Goal: Information Seeking & Learning: Check status

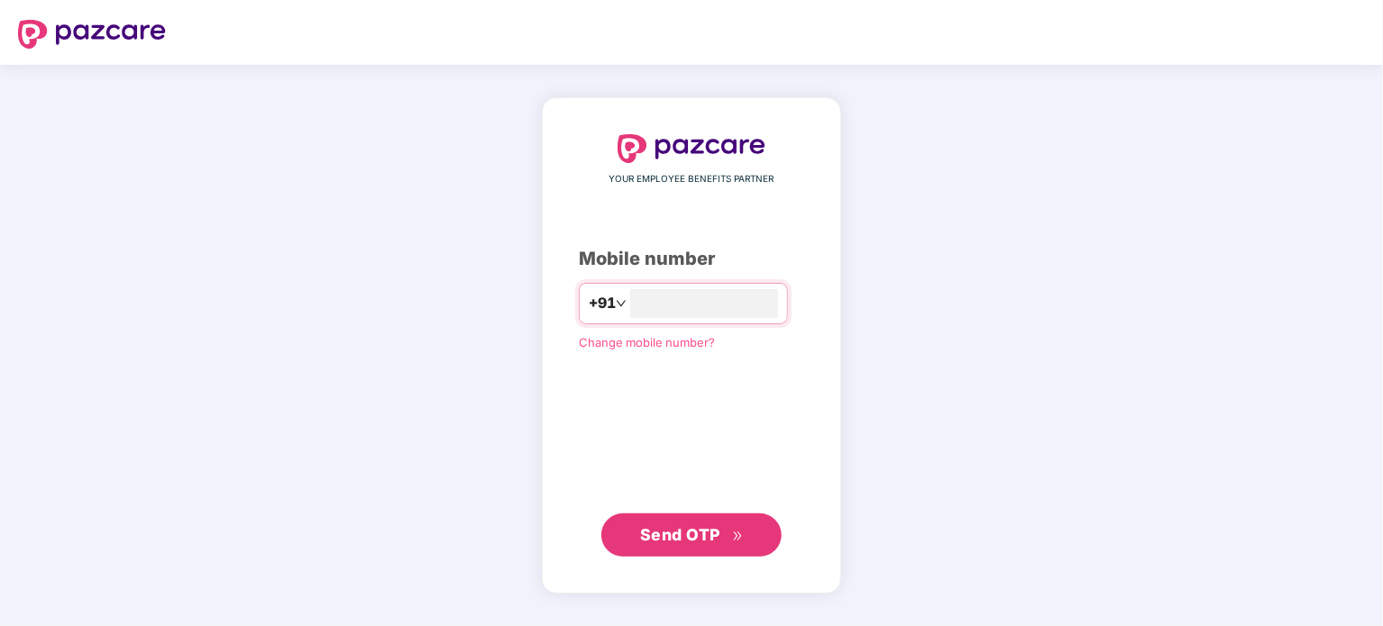
type input "**********"
click at [716, 533] on span "Send OTP" at bounding box center [680, 534] width 80 height 19
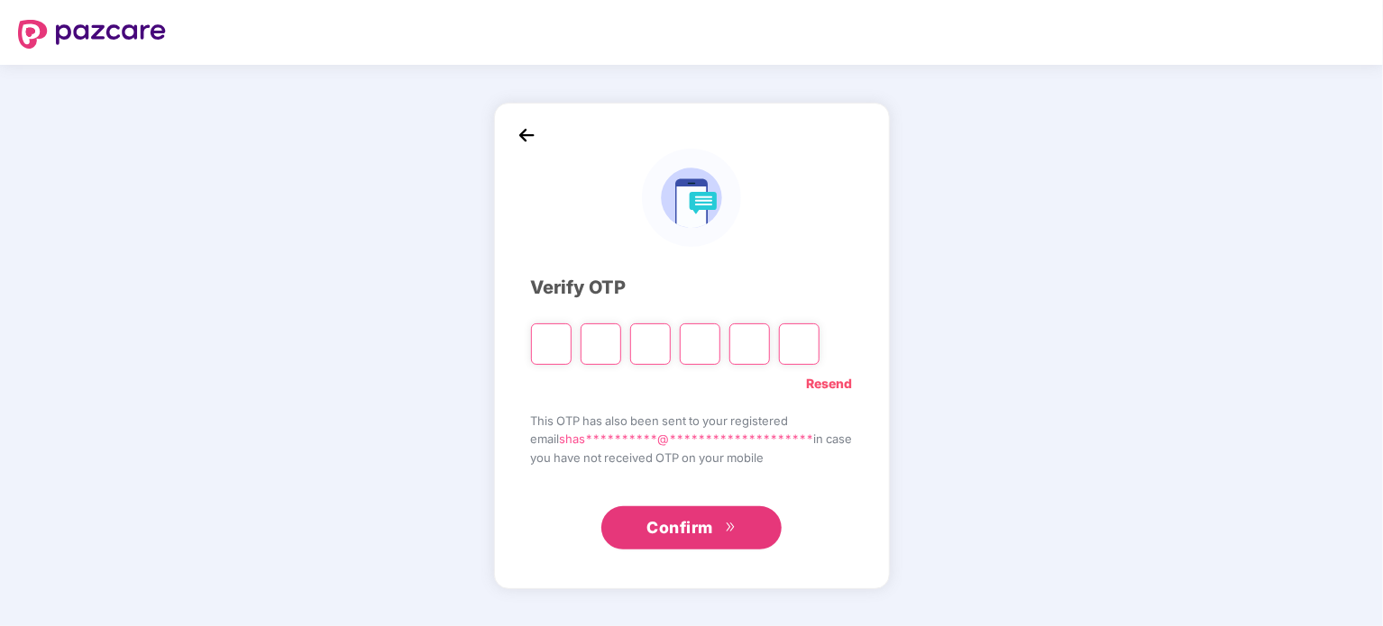
type input "*"
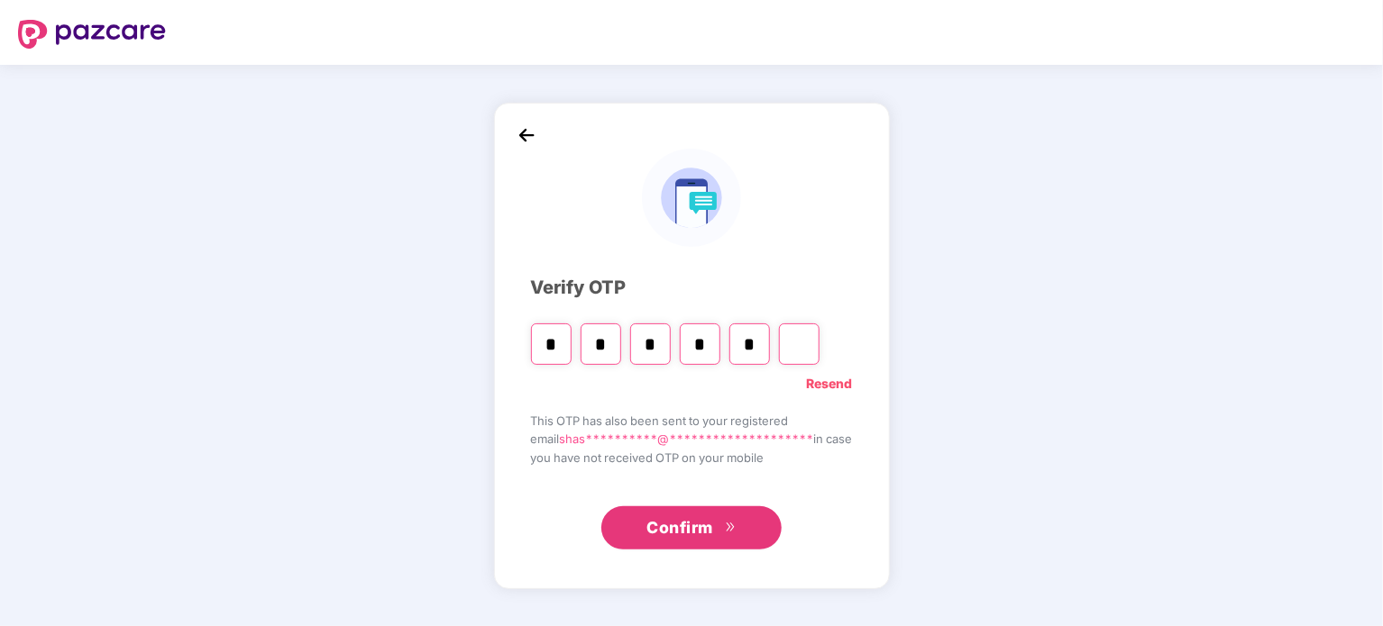
type input "*"
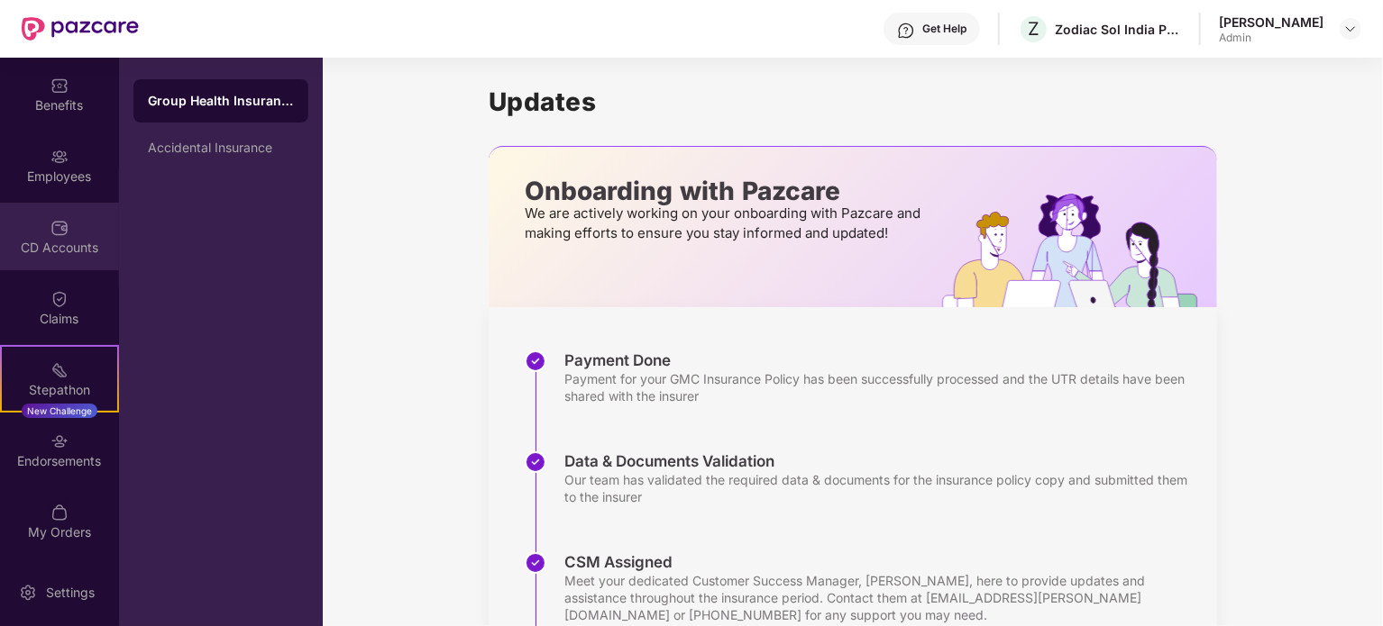
click at [62, 245] on div "CD Accounts" at bounding box center [59, 248] width 119 height 18
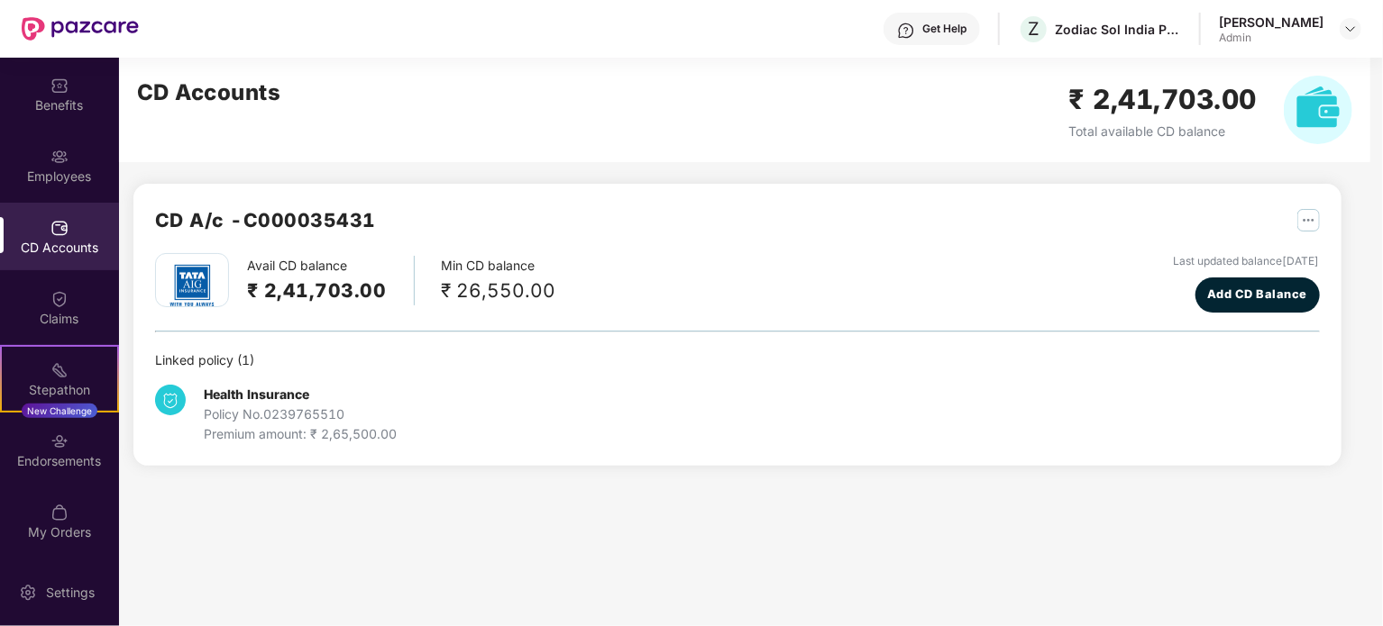
click at [1302, 436] on div "Health Insurance Policy No. 0239765510 Premium amount: ₹ 2,65,500.00" at bounding box center [737, 407] width 1165 height 74
drag, startPoint x: 443, startPoint y: 281, endPoint x: 548, endPoint y: 292, distance: 105.1
click at [548, 290] on div "Avail CD balance ₹ 2,41,703.00 Min CD balance ₹ 26,550.00 Last updated balance …" at bounding box center [737, 282] width 1165 height 59
click at [501, 392] on div "Health Insurance Policy No. 0239765510 Premium amount: ₹ 2,65,500.00" at bounding box center [349, 414] width 388 height 59
click at [37, 163] on div "Employees" at bounding box center [59, 166] width 119 height 68
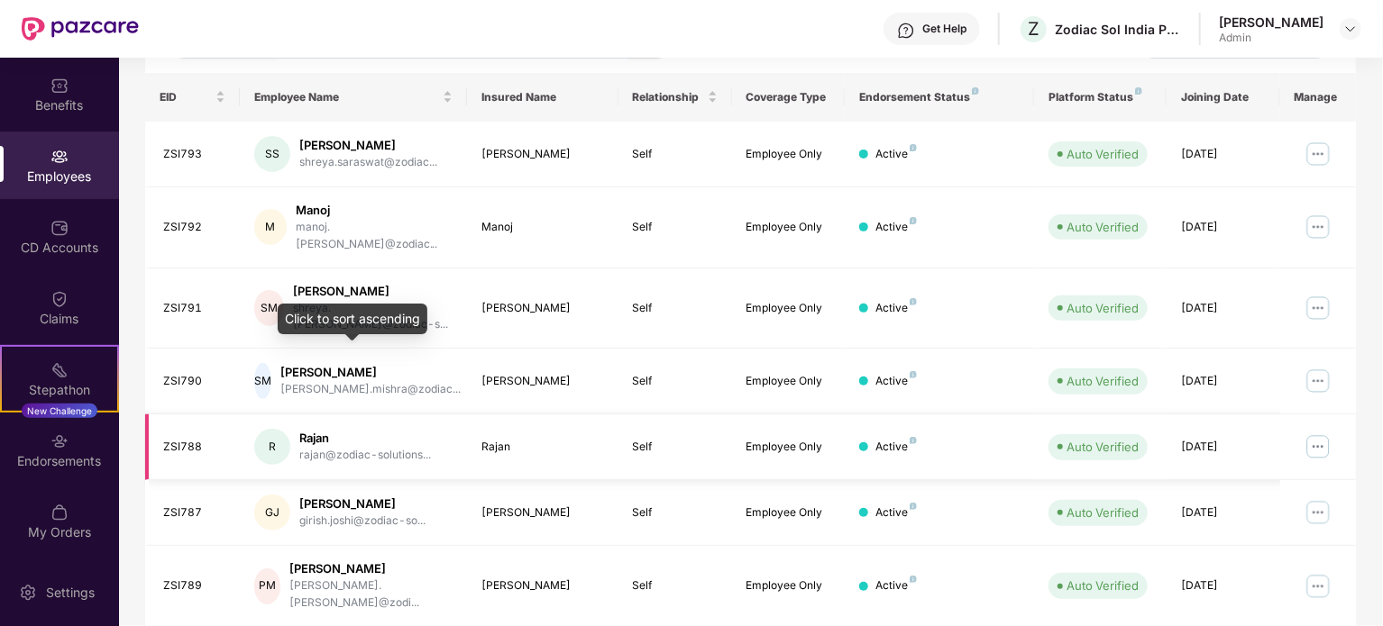
scroll to position [270, 0]
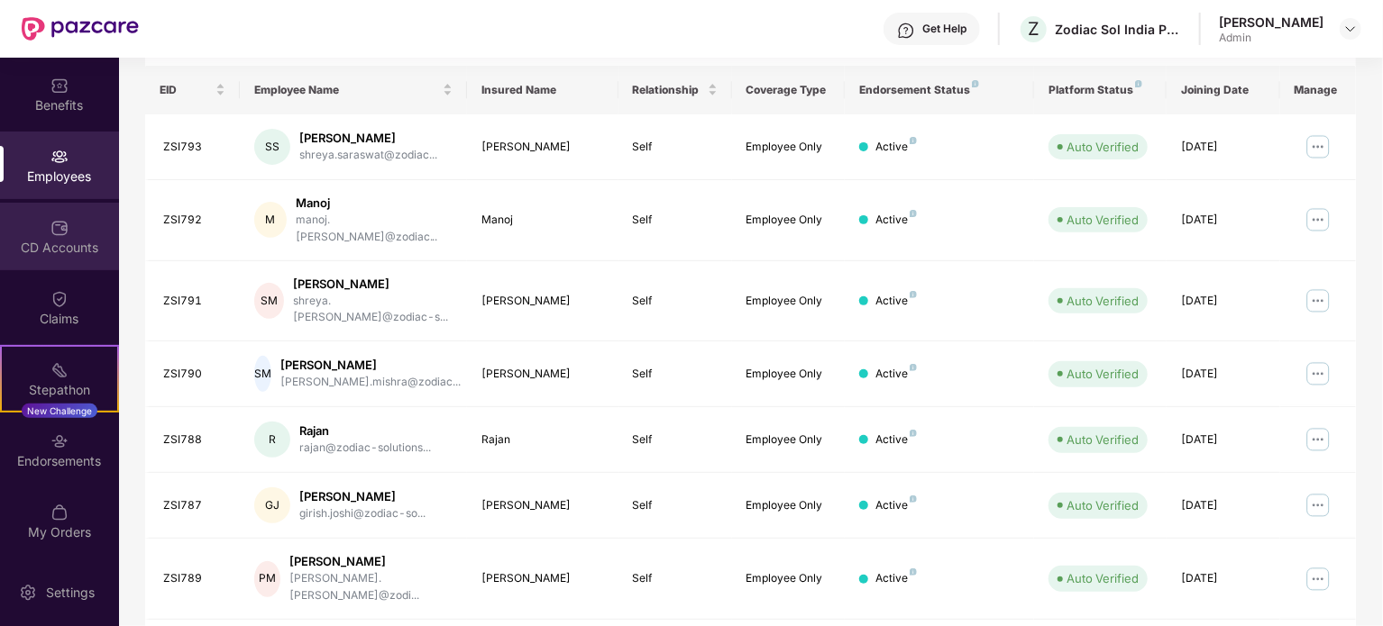
click at [65, 240] on div "CD Accounts" at bounding box center [59, 248] width 119 height 18
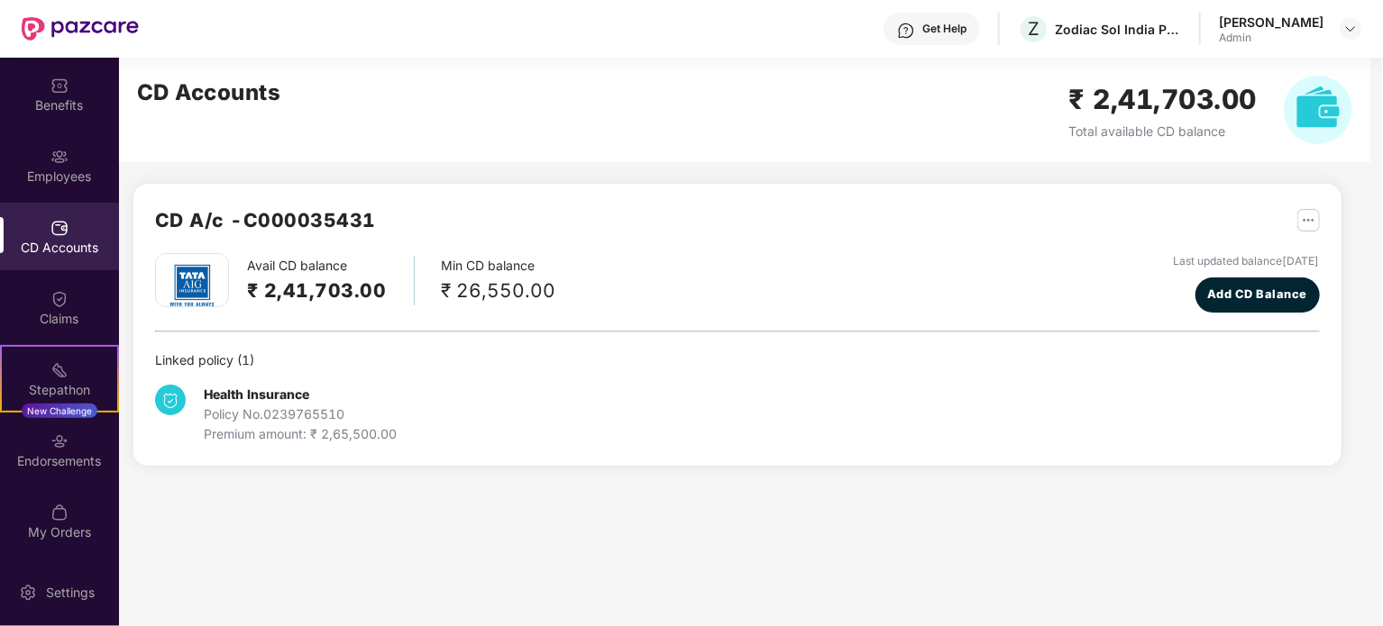
scroll to position [0, 0]
drag, startPoint x: 552, startPoint y: 298, endPoint x: 434, endPoint y: 286, distance: 118.7
click at [434, 286] on div "Avail CD balance ₹ 2,41,703.00 Min CD balance ₹ 26,550.00 Last updated balance …" at bounding box center [737, 282] width 1165 height 59
click at [560, 314] on div "Avail CD balance ₹ 2,41,703.00 Min CD balance ₹ 26,550.00 Last updated balance …" at bounding box center [737, 348] width 1165 height 191
drag, startPoint x: 448, startPoint y: 293, endPoint x: 544, endPoint y: 312, distance: 97.4
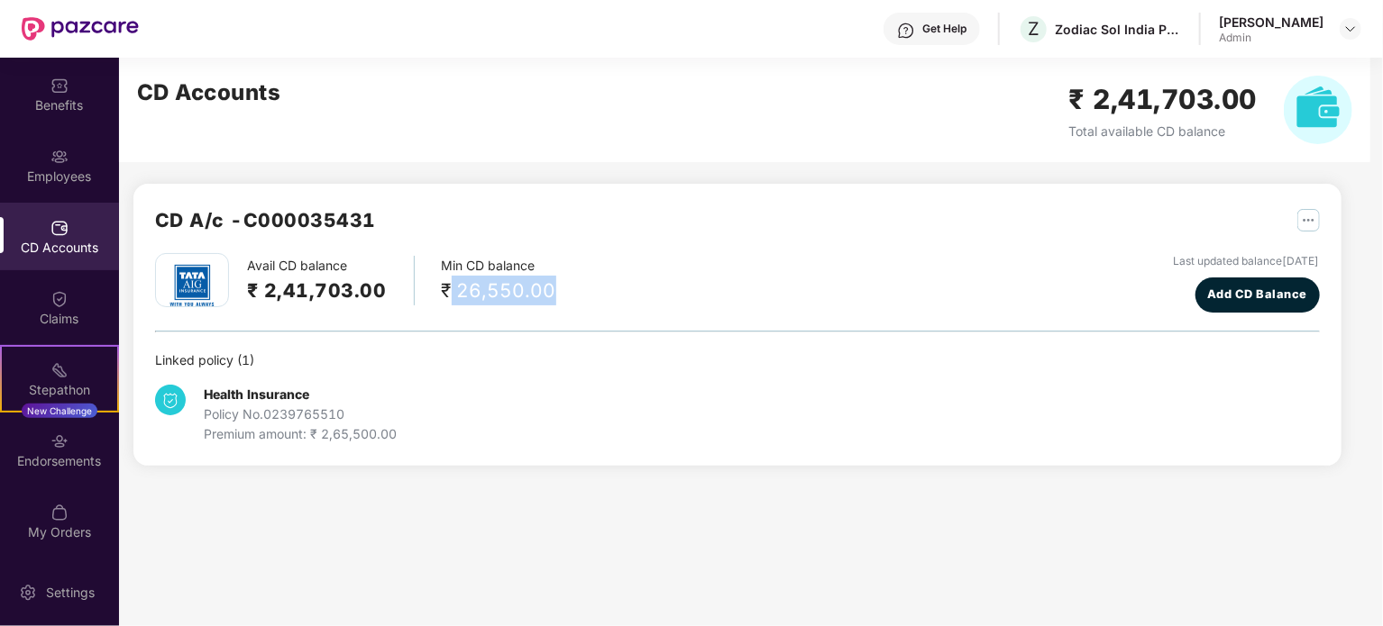
click at [545, 299] on div "₹ 26,550.00" at bounding box center [499, 291] width 114 height 30
click at [377, 366] on div "Linked policy ( 1 )" at bounding box center [737, 361] width 1165 height 20
click at [56, 252] on div "CD Accounts" at bounding box center [59, 248] width 119 height 18
click at [945, 187] on div "CD A/c - C000035431 Avail CD balance ₹ 2,41,703.00 Min CD balance ₹ 26,550.00 L…" at bounding box center [737, 325] width 1208 height 282
click at [457, 289] on div "₹ 26,550.00" at bounding box center [499, 291] width 114 height 30
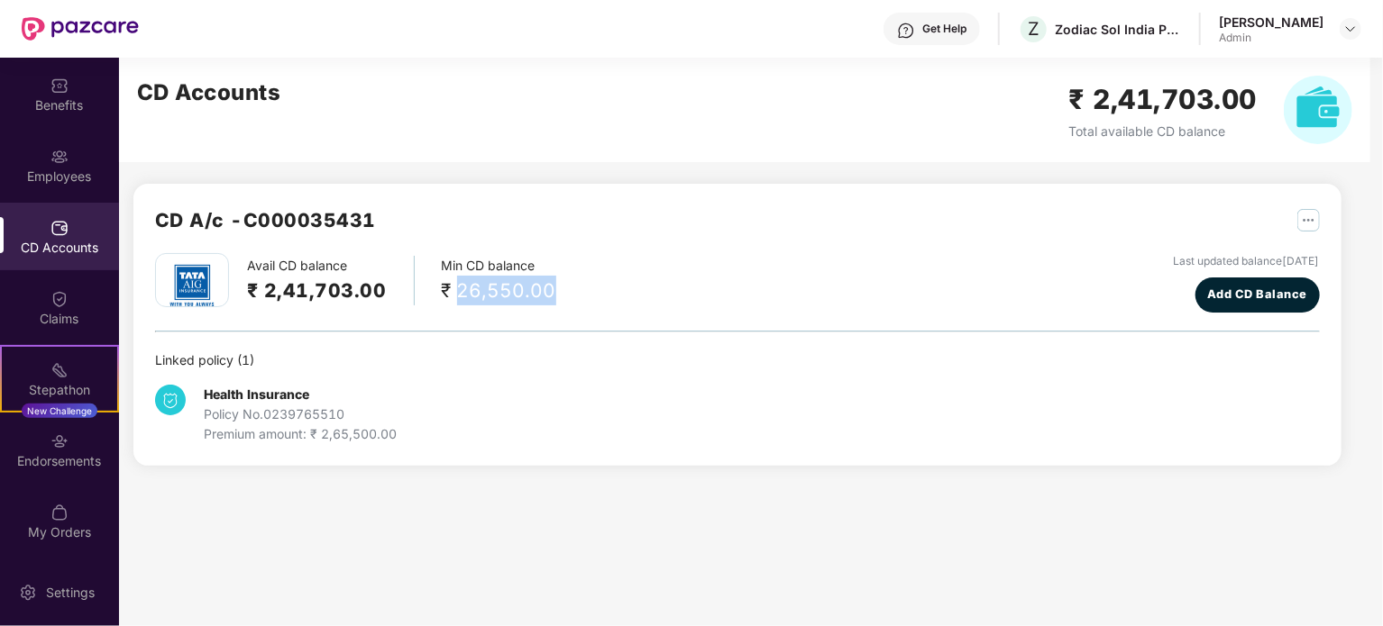
click at [457, 289] on div "₹ 26,550.00" at bounding box center [499, 291] width 114 height 30
click at [1307, 220] on img "button" at bounding box center [1308, 220] width 23 height 23
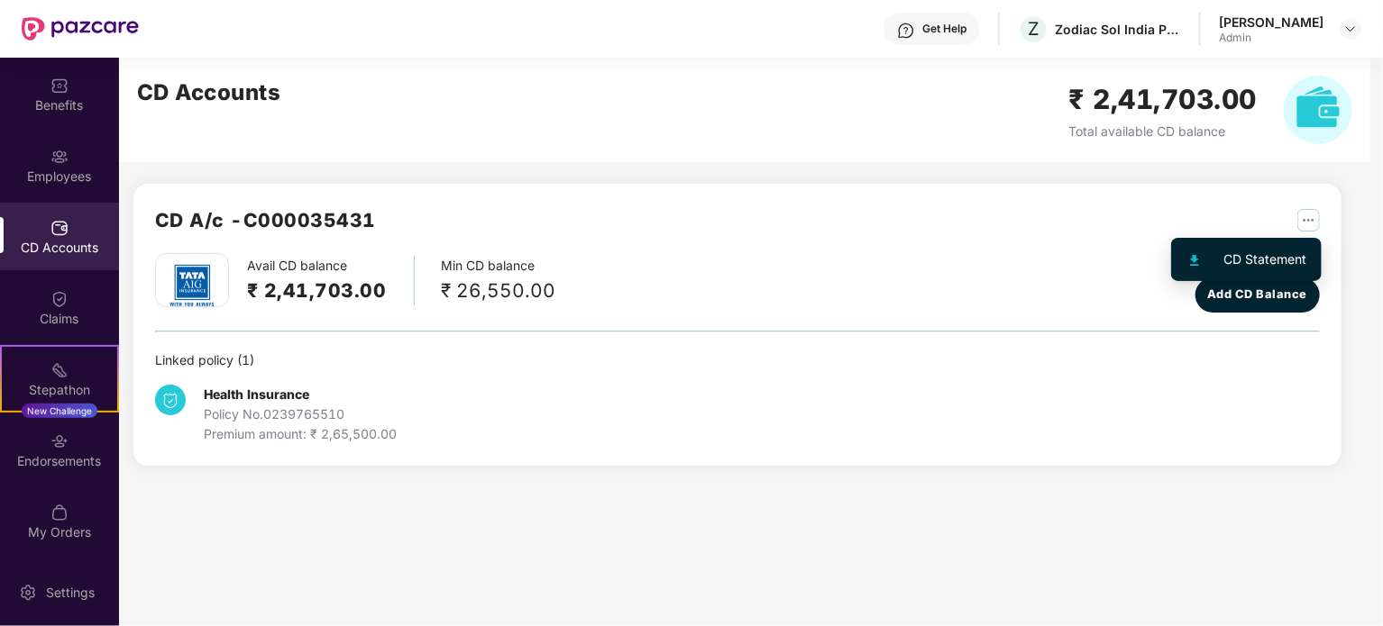
click at [1251, 259] on div "CD Statement" at bounding box center [1265, 260] width 83 height 20
click at [589, 403] on div "Health Insurance Policy No. 0239765510 Premium amount: ₹ 2,65,500.00" at bounding box center [737, 407] width 1165 height 74
click at [526, 290] on div "₹ 26,550.00" at bounding box center [499, 291] width 114 height 30
click at [577, 352] on div "Linked policy ( 1 )" at bounding box center [737, 361] width 1165 height 20
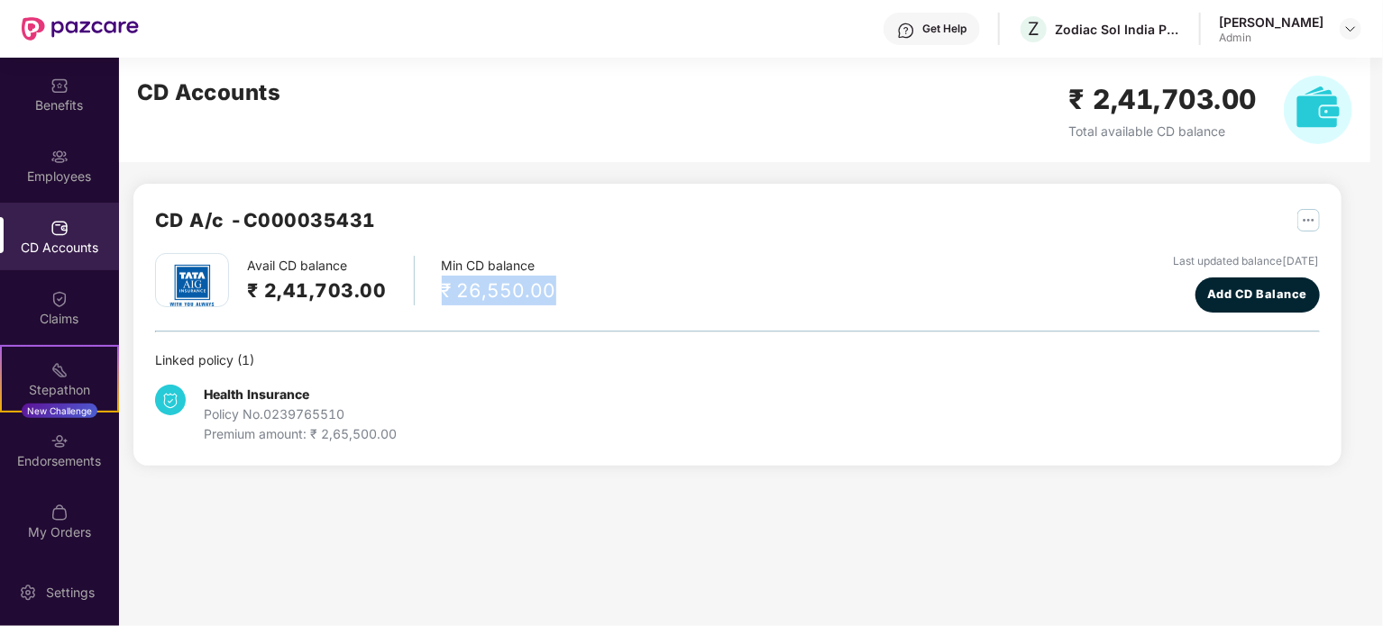
drag, startPoint x: 563, startPoint y: 284, endPoint x: 433, endPoint y: 280, distance: 130.7
click at [433, 280] on div "Avail CD balance ₹ 2,41,703.00 Min CD balance ₹ 26,550.00 Last updated balance …" at bounding box center [737, 282] width 1165 height 59
click at [512, 356] on div "Linked policy ( 1 )" at bounding box center [737, 361] width 1165 height 20
click at [59, 250] on div "CD Accounts" at bounding box center [59, 248] width 119 height 18
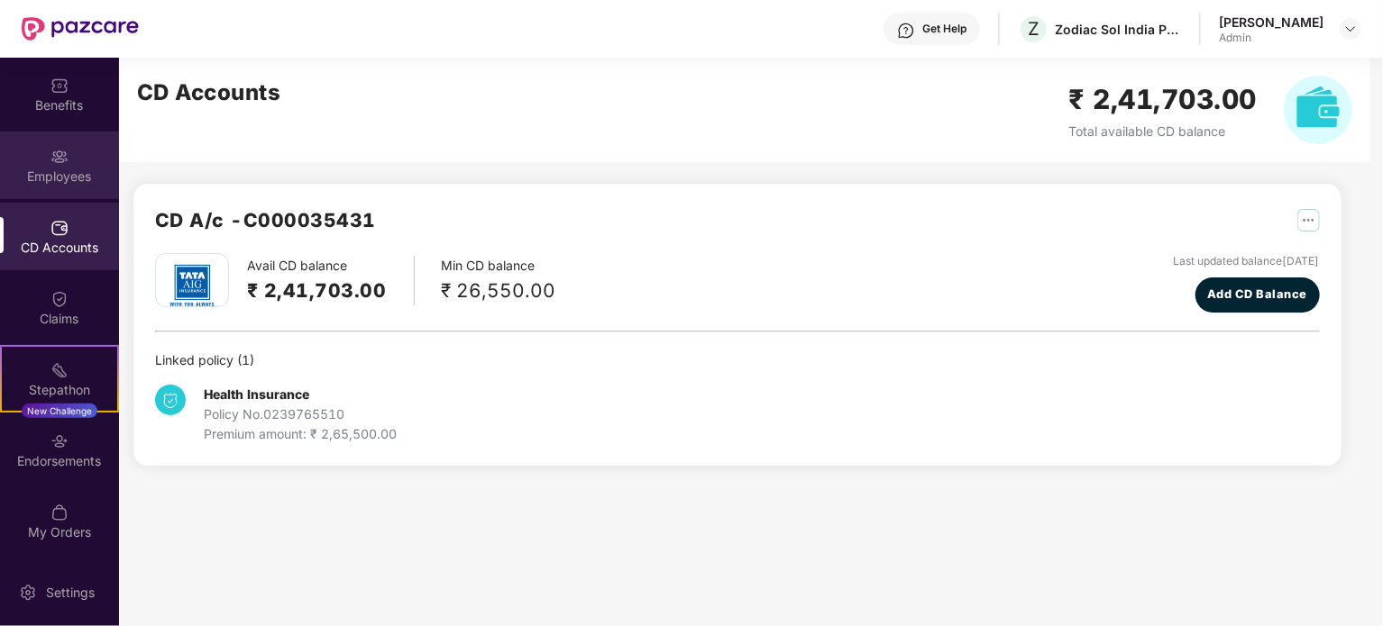
click at [58, 183] on div "Employees" at bounding box center [59, 177] width 119 height 18
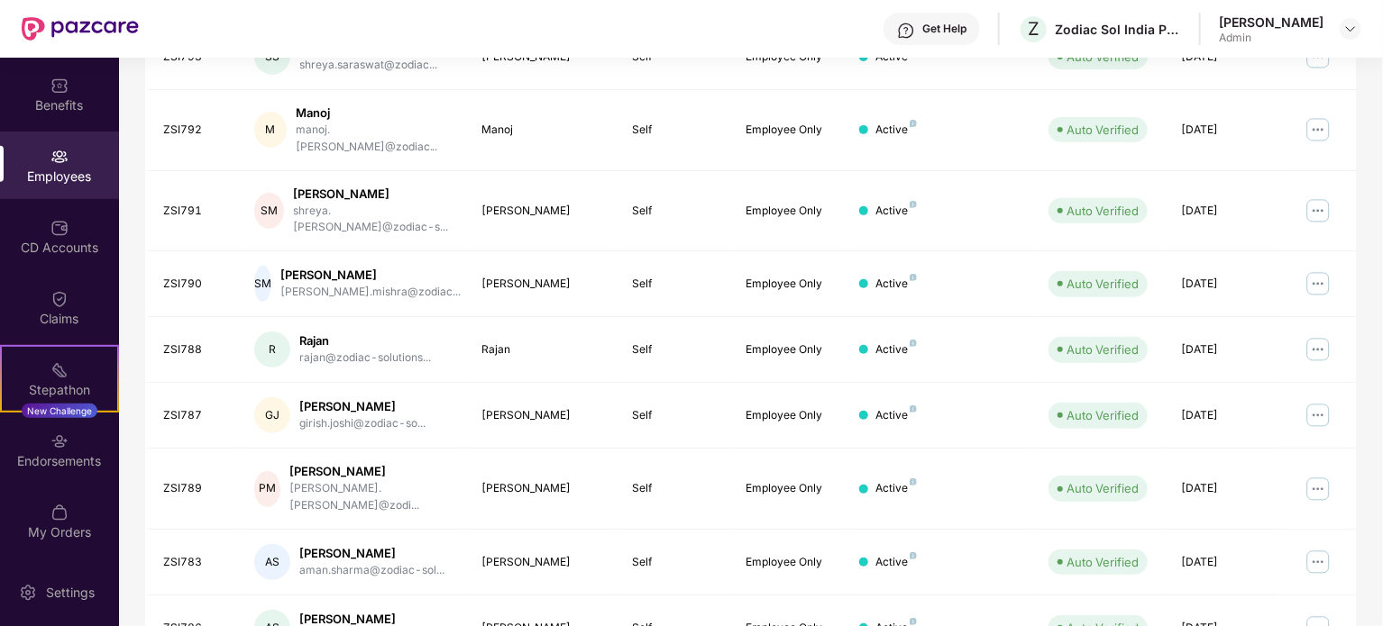
scroll to position [479, 0]
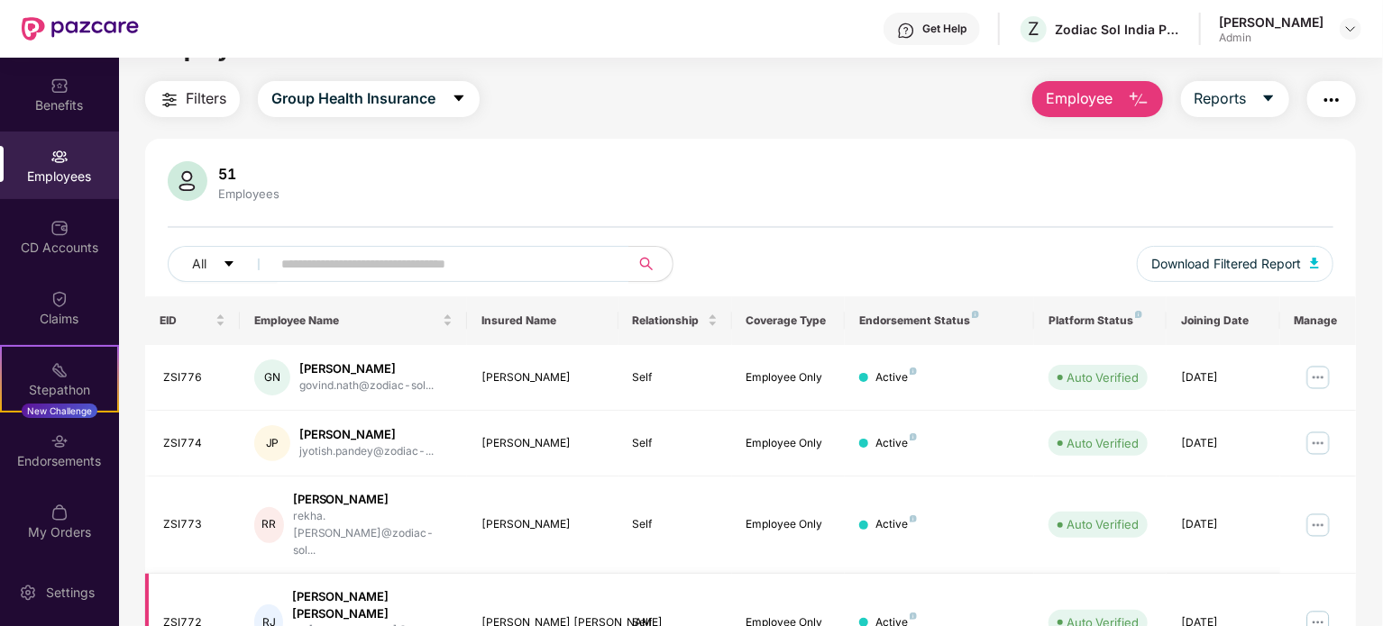
scroll to position [28, 0]
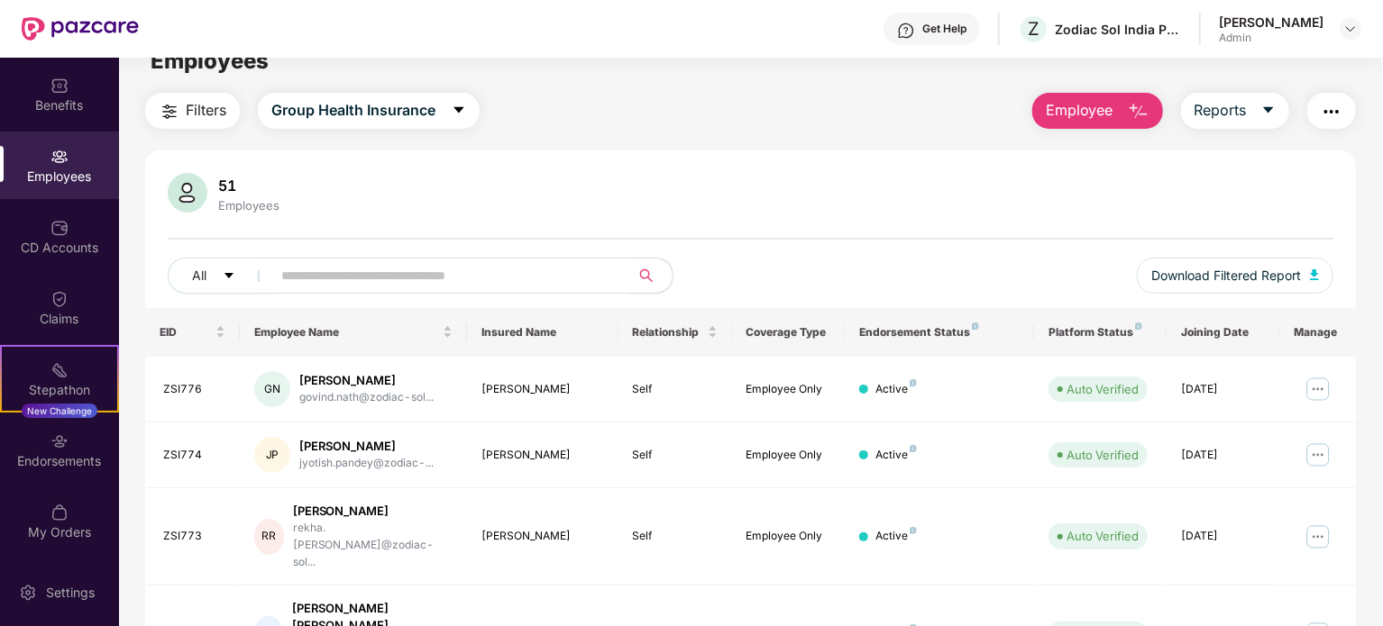
click at [50, 176] on div "Employees" at bounding box center [59, 177] width 119 height 18
click at [56, 447] on img at bounding box center [59, 442] width 18 height 18
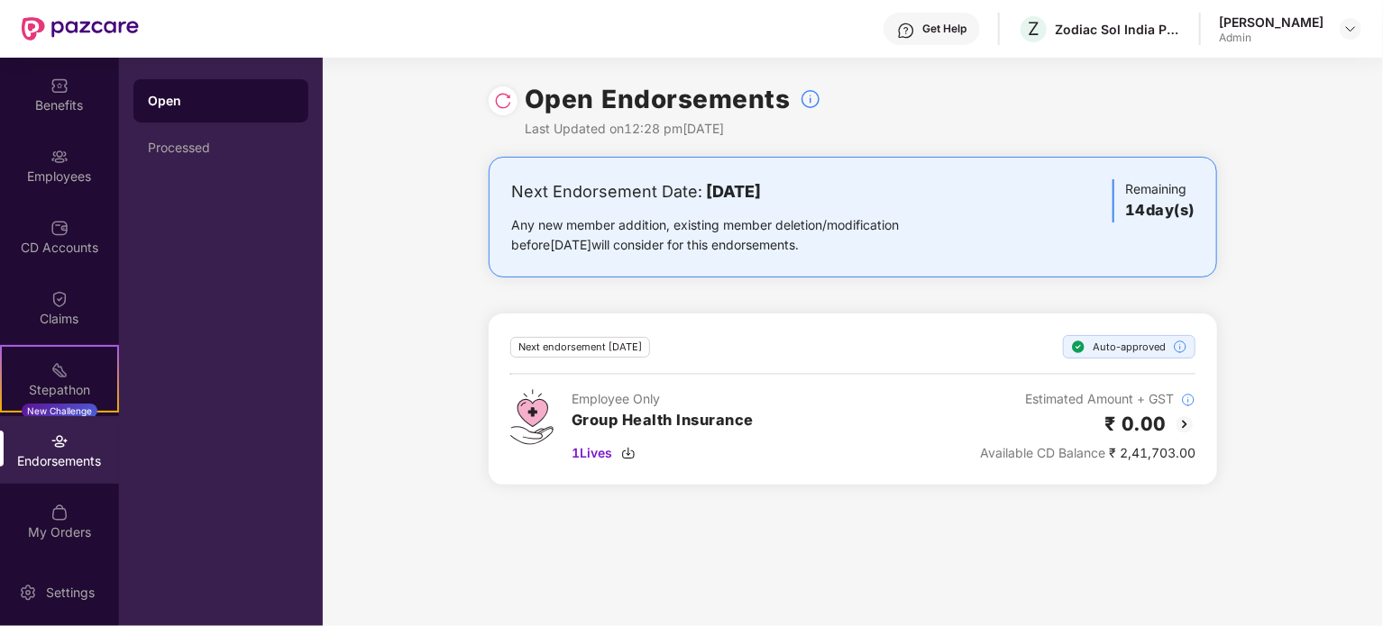
drag, startPoint x: 612, startPoint y: 188, endPoint x: 927, endPoint y: 277, distance: 326.7
click at [927, 277] on div "Next Endorsement Date: [DATE] Any new member addition, existing member deletion…" at bounding box center [853, 217] width 728 height 121
click at [435, 272] on div "Next Endorsement Date: [DATE] Any new member addition, existing member deletion…" at bounding box center [853, 332] width 1060 height 350
click at [50, 306] on img at bounding box center [59, 299] width 18 height 18
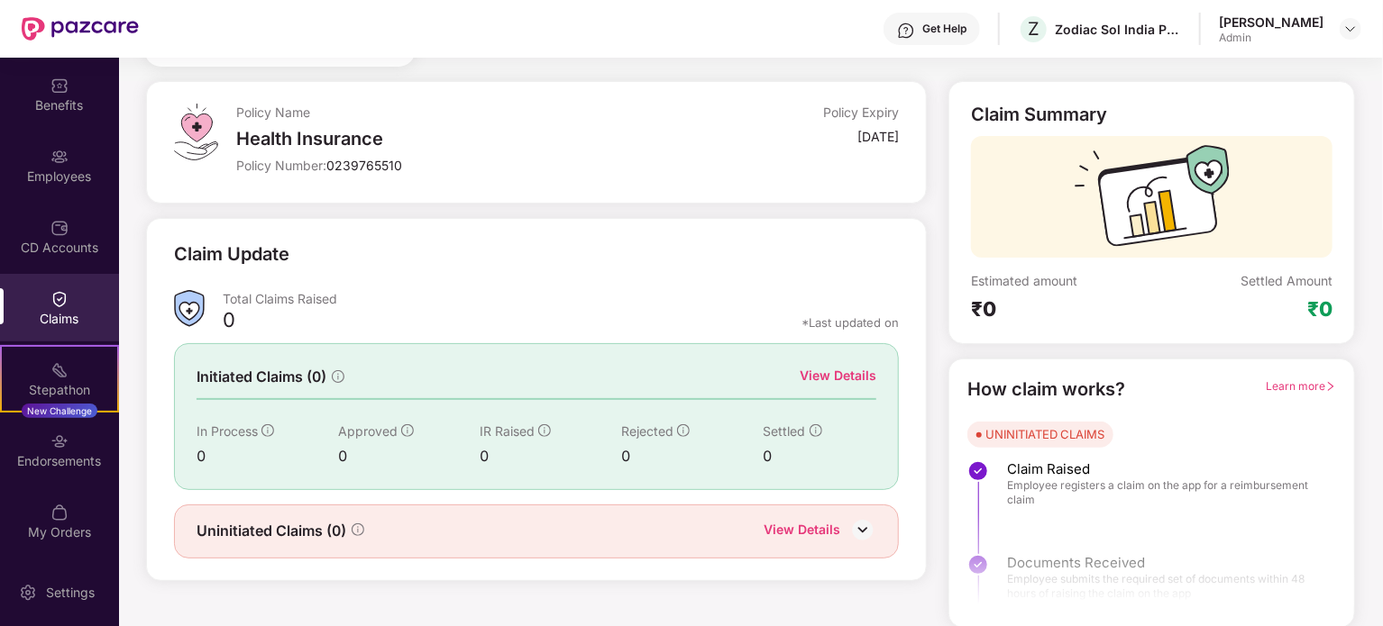
scroll to position [78, 0]
click at [534, 303] on div "Total Claims Raised" at bounding box center [561, 297] width 677 height 17
click at [56, 299] on img at bounding box center [59, 299] width 18 height 18
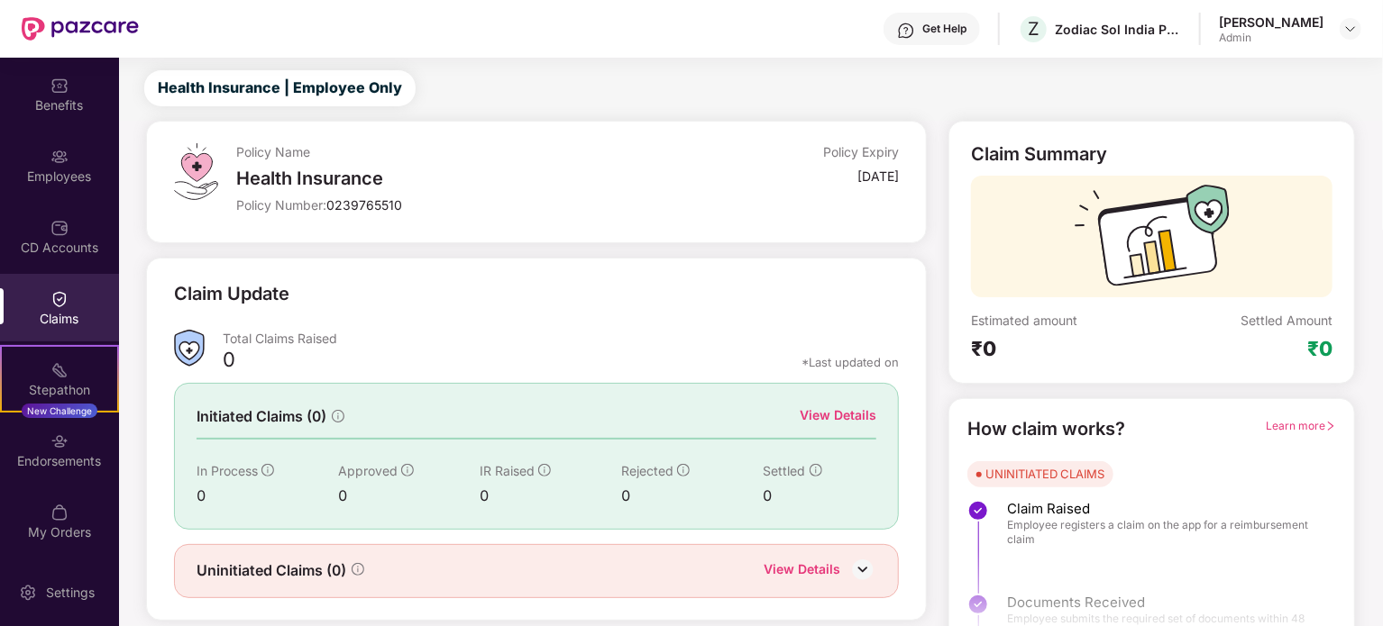
scroll to position [0, 0]
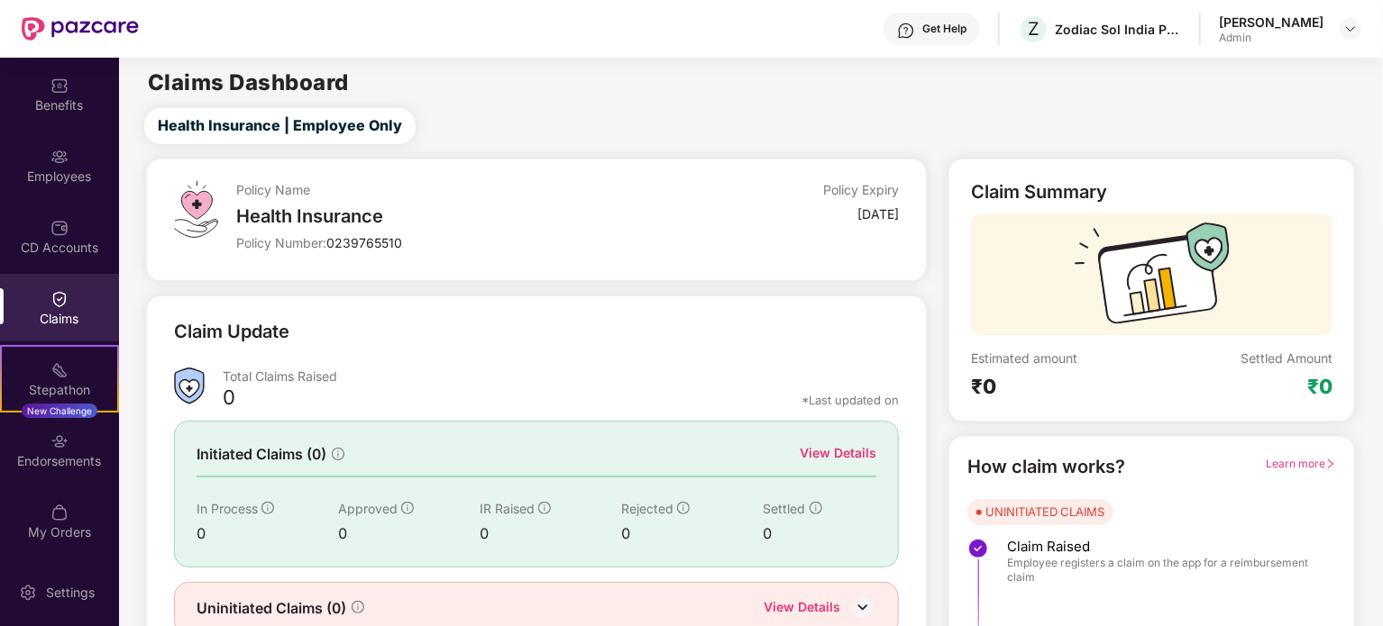
click at [948, 104] on main "Claims Dashboard Health Insurance | Employee Only Policy Name Health Insurance …" at bounding box center [750, 382] width 1263 height 648
click at [62, 96] on div "Benefits" at bounding box center [59, 105] width 119 height 18
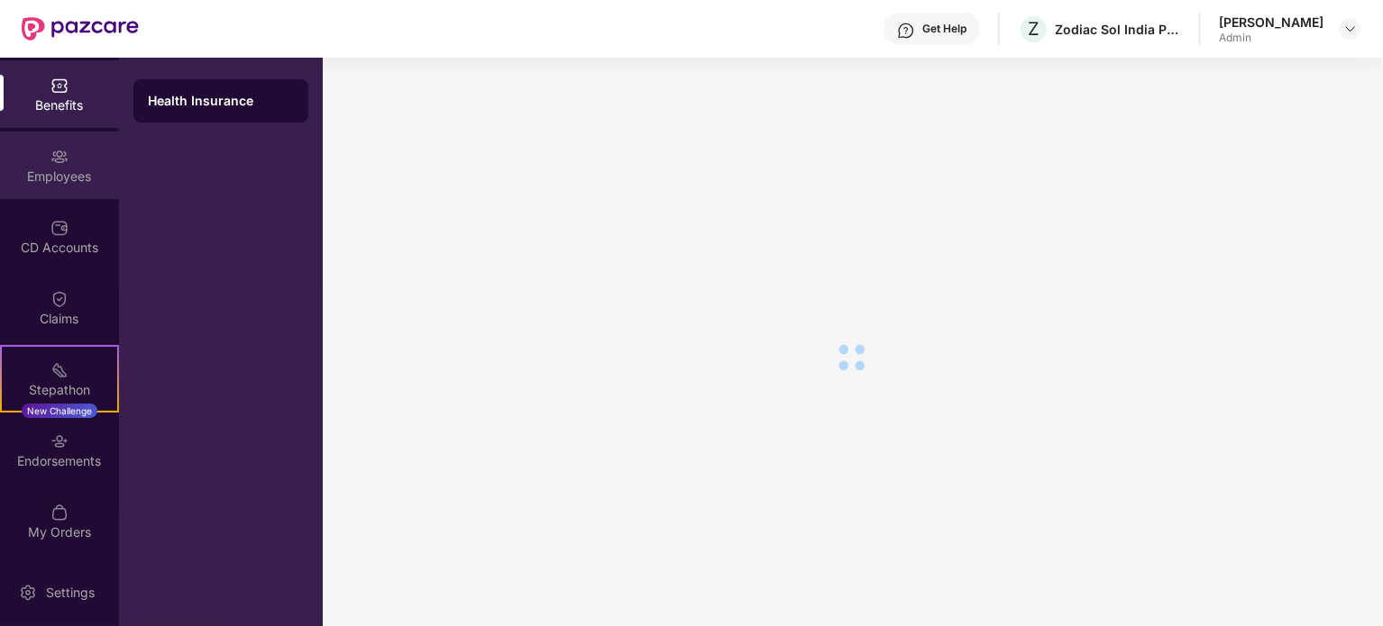
click at [46, 170] on div "Employees" at bounding box center [59, 177] width 119 height 18
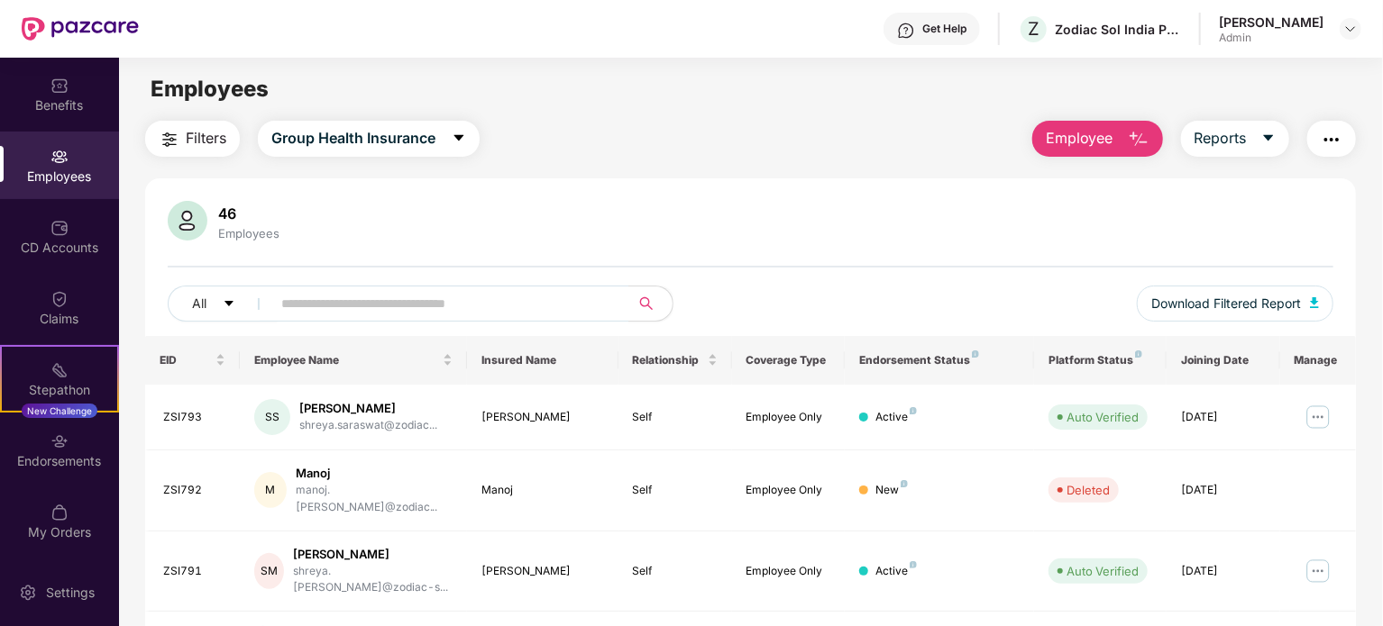
click at [552, 260] on div "46 Employees All Download Filtered Report" at bounding box center [750, 268] width 1211 height 135
click at [1353, 28] on img at bounding box center [1350, 29] width 14 height 14
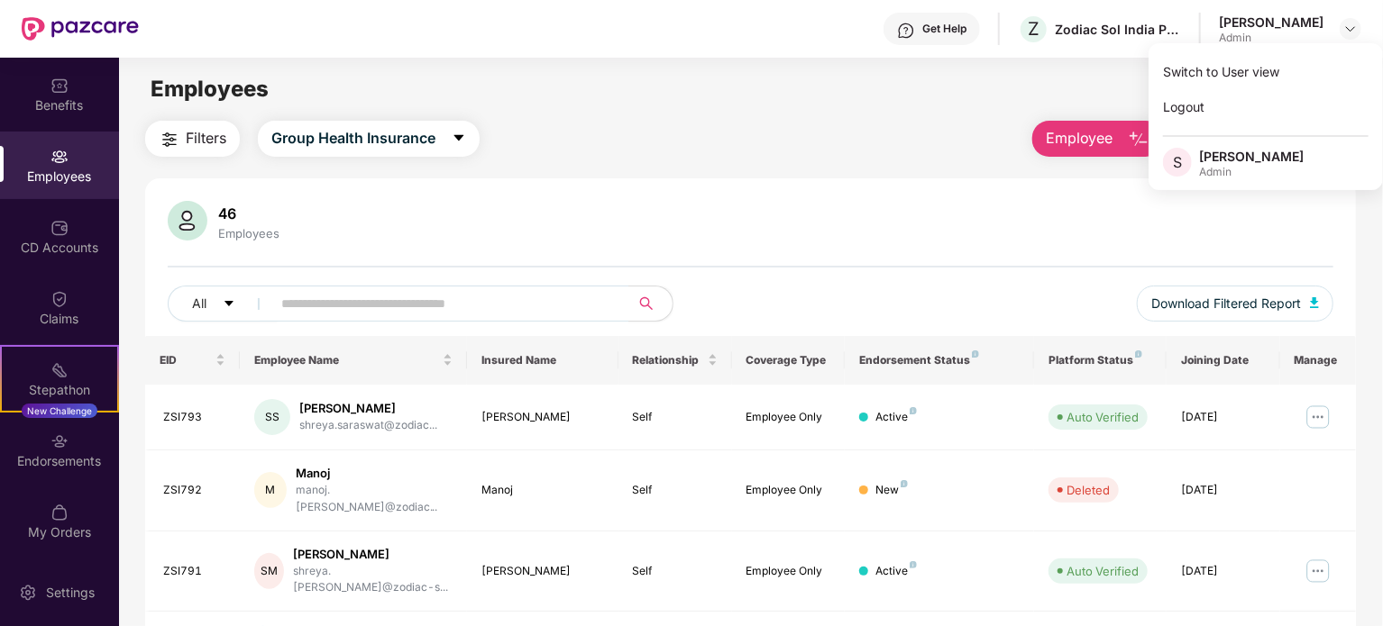
click at [703, 139] on div "Filters Group Health Insurance Employee Reports" at bounding box center [750, 139] width 1211 height 36
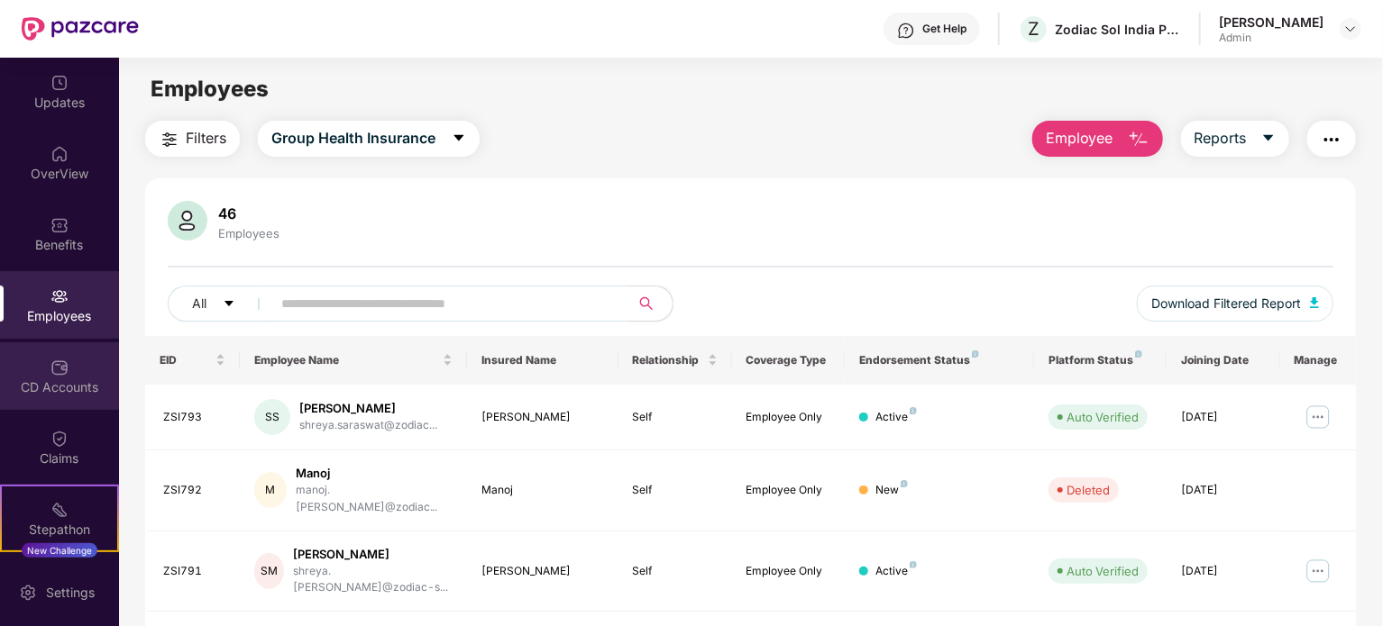
click at [48, 381] on div "CD Accounts" at bounding box center [59, 388] width 119 height 18
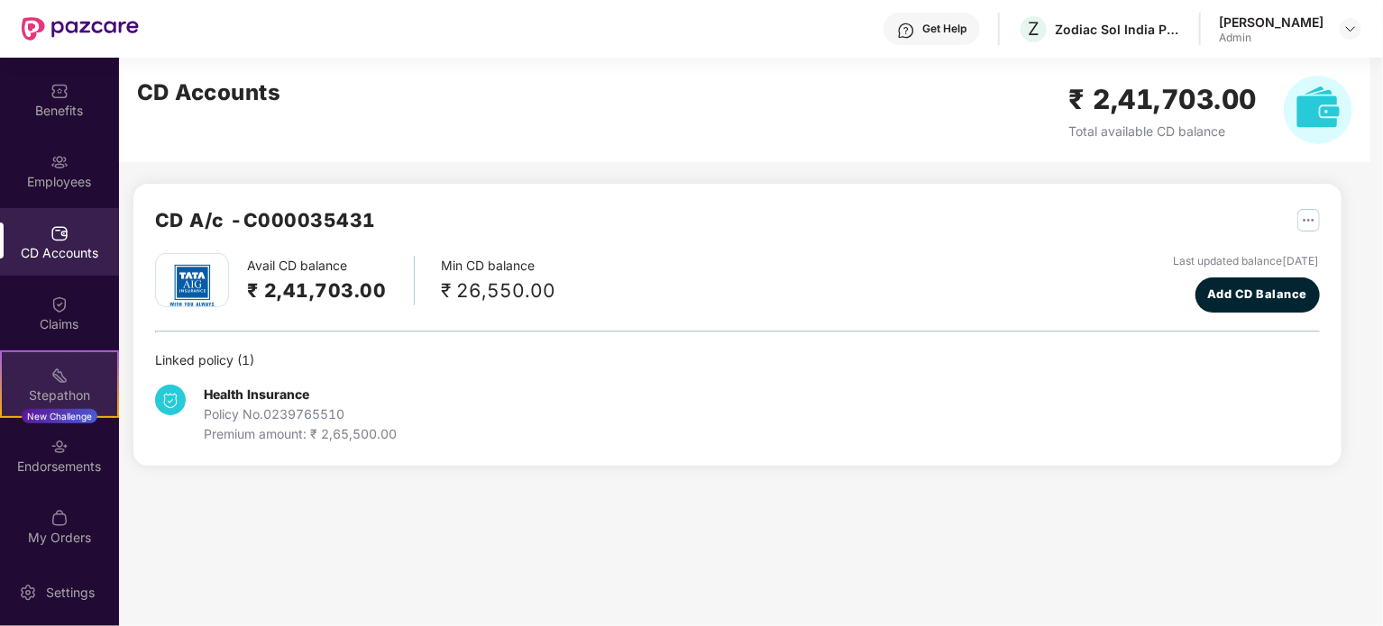
scroll to position [140, 0]
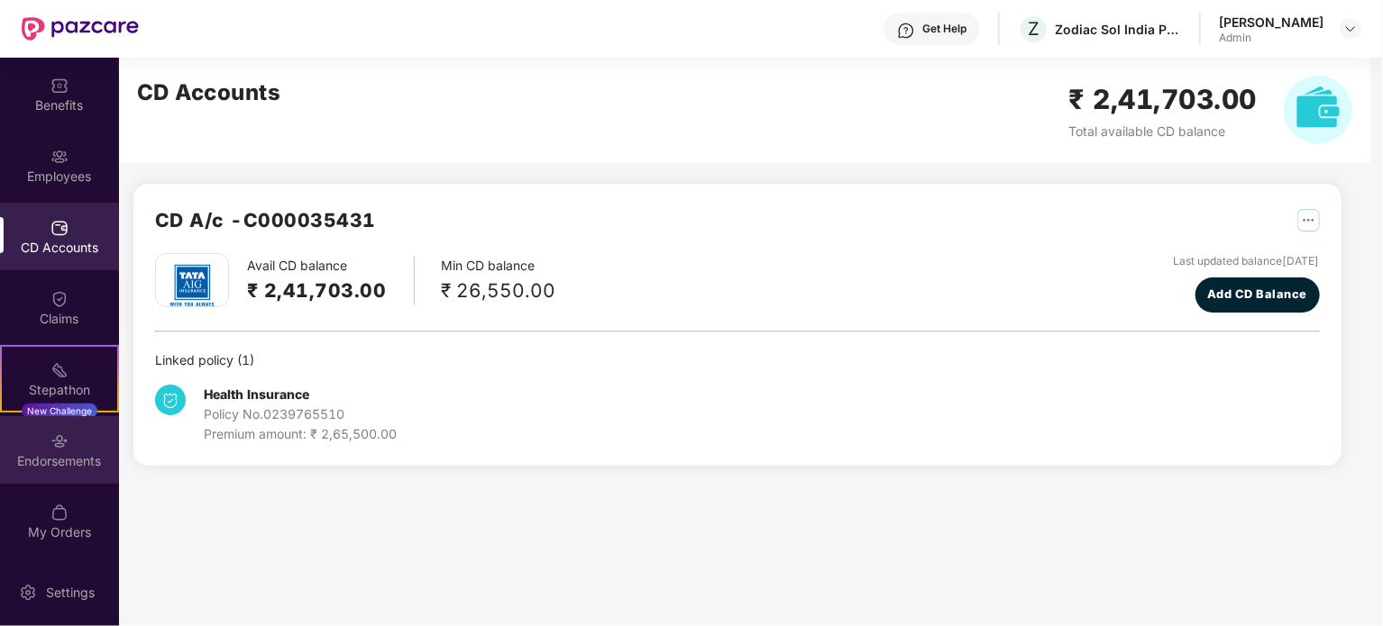
click at [67, 457] on div "Endorsements" at bounding box center [59, 461] width 119 height 18
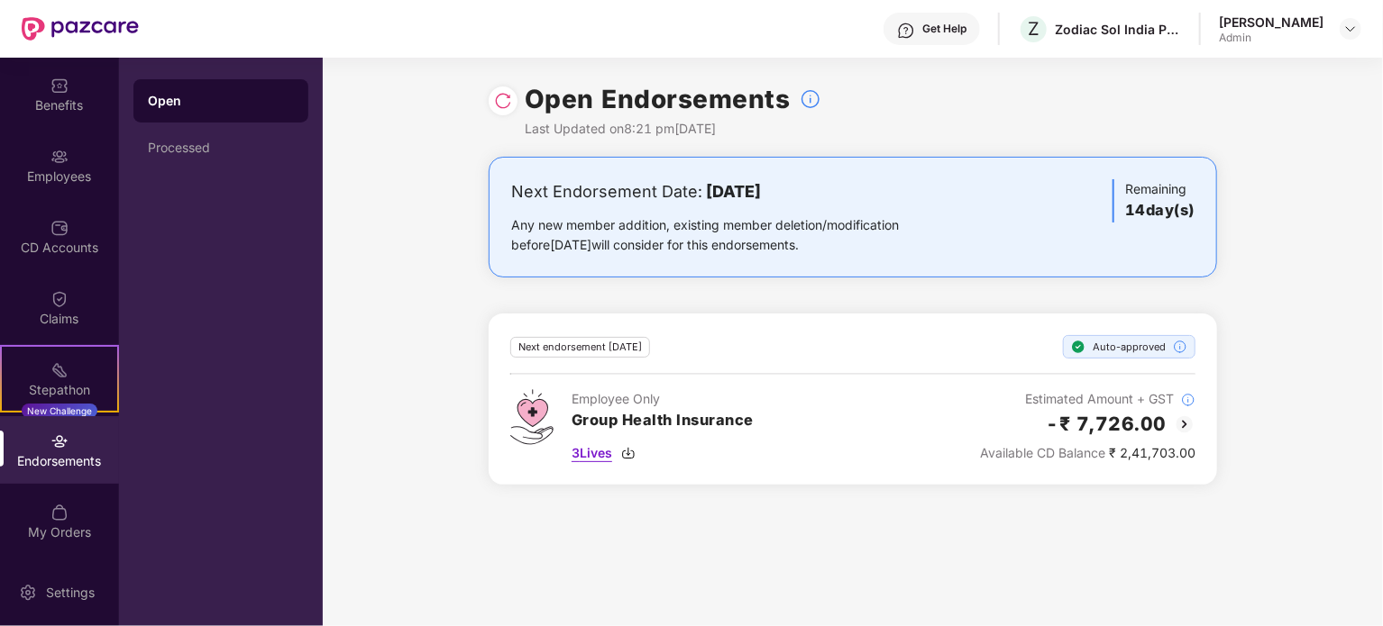
click at [584, 451] on span "3 Lives" at bounding box center [591, 453] width 41 height 20
click at [47, 190] on div "Employees" at bounding box center [59, 166] width 119 height 68
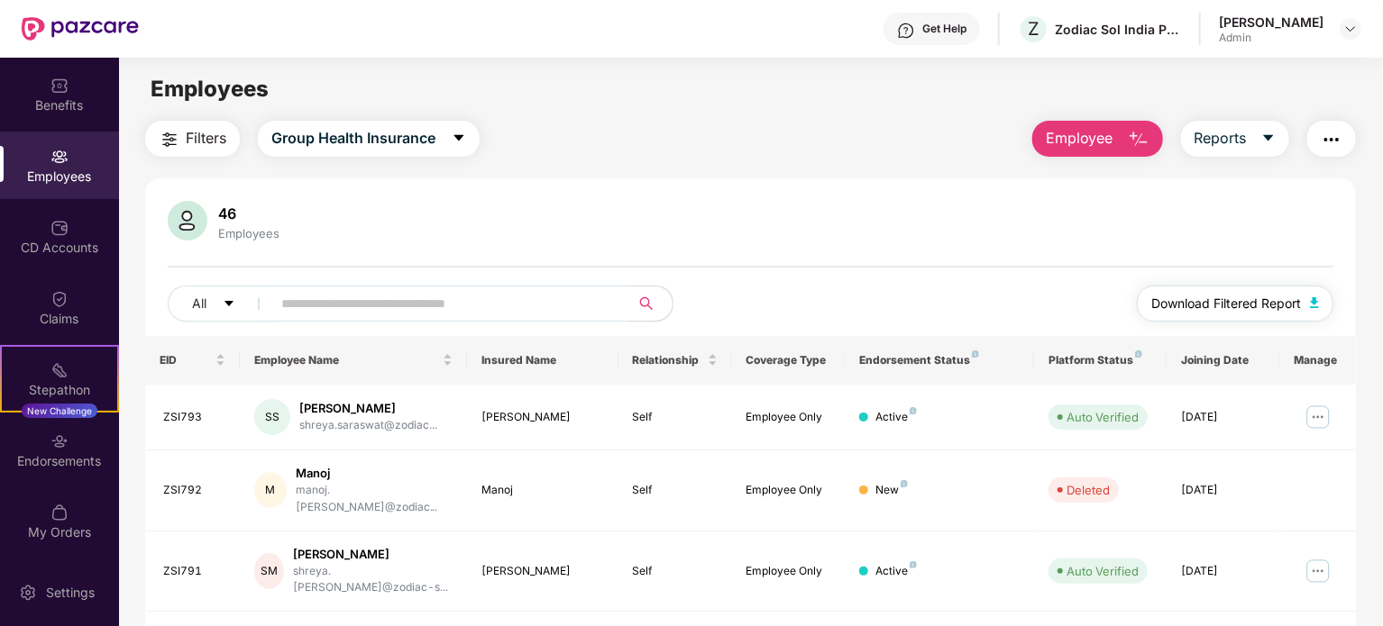
click at [1247, 299] on span "Download Filtered Report" at bounding box center [1226, 304] width 150 height 20
